Goal: Register for event/course

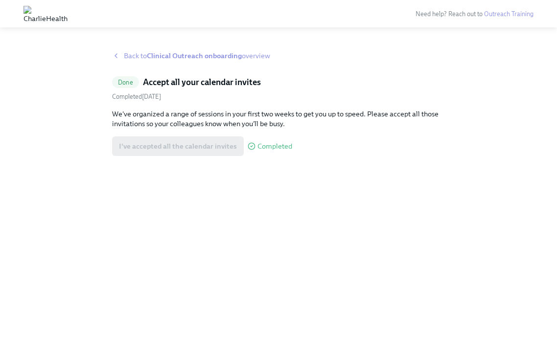
click at [207, 57] on strong "Clinical Outreach onboarding" at bounding box center [194, 55] width 95 height 9
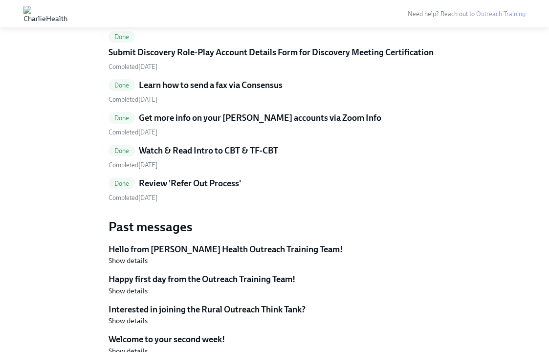
scroll to position [1511, 0]
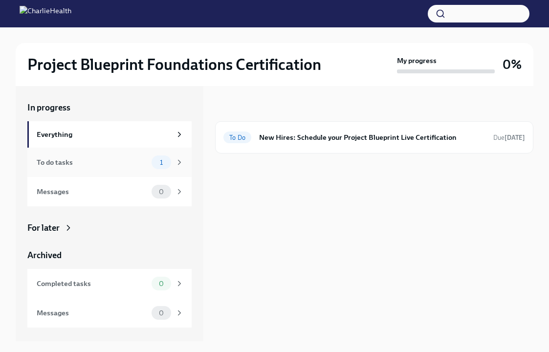
click at [99, 163] on div "To do tasks" at bounding box center [92, 162] width 111 height 11
click at [347, 150] on div "To Do New Hires: Schedule your Project Blueprint Live Certification Due [DATE]" at bounding box center [374, 137] width 318 height 32
click at [356, 139] on h6 "New Hires: Schedule your Project Blueprint Live Certification" at bounding box center [372, 137] width 226 height 11
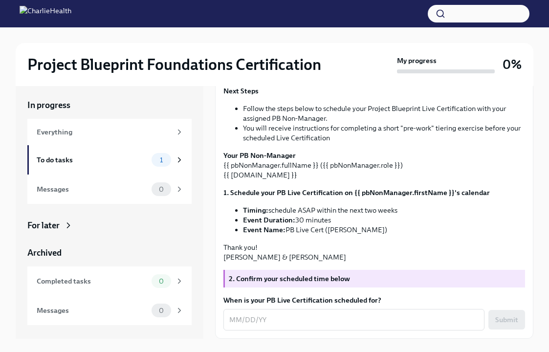
scroll to position [3, 0]
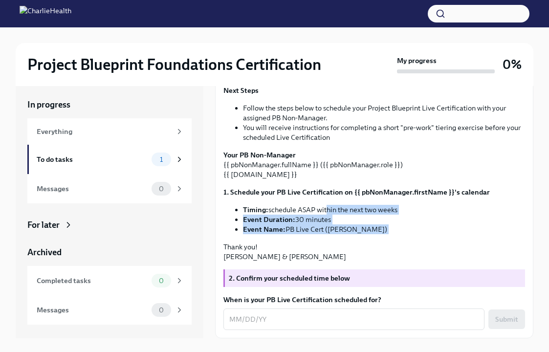
drag, startPoint x: 324, startPoint y: 237, endPoint x: 323, endPoint y: 206, distance: 31.3
click at [323, 206] on div "Hi [PERSON_NAME]! It's time to put your Project Blueprint skills to the test! T…" at bounding box center [375, 104] width 302 height 315
click at [323, 206] on li "Timing: schedule ASAP within the next two weeks" at bounding box center [384, 210] width 282 height 10
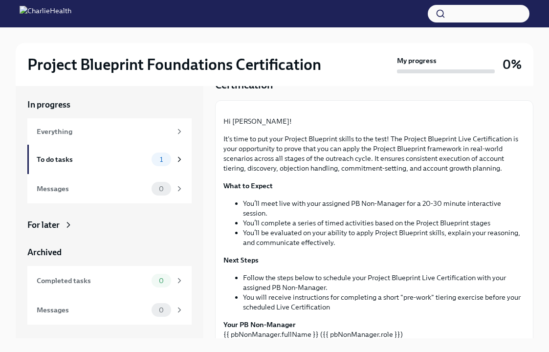
scroll to position [0, 0]
